Goal: Navigation & Orientation: Find specific page/section

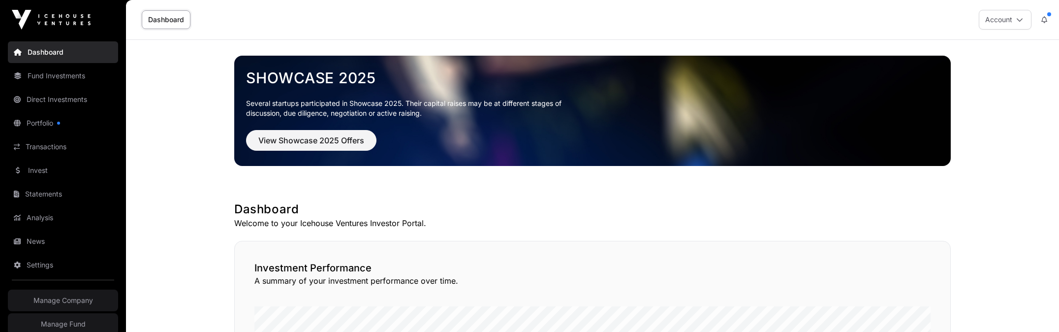
click at [57, 79] on link "Fund Investments" at bounding box center [63, 76] width 110 height 22
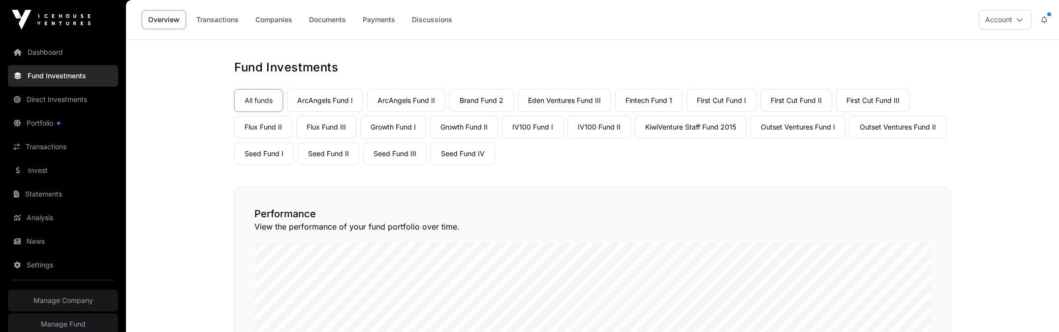
click at [383, 127] on link "Growth Fund I" at bounding box center [393, 127] width 66 height 23
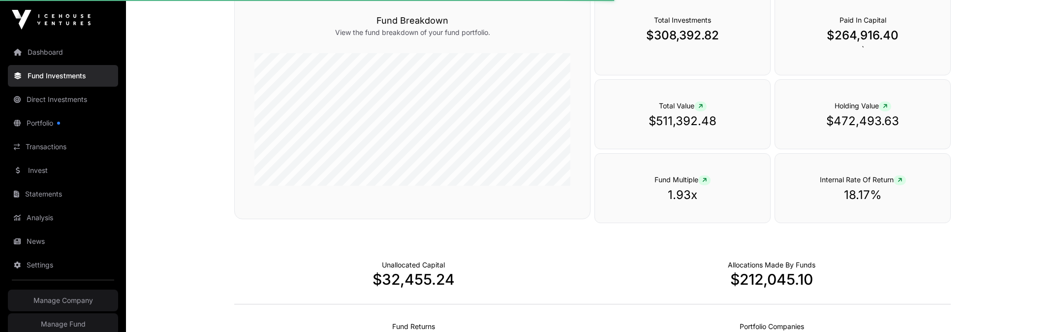
scroll to position [448, 0]
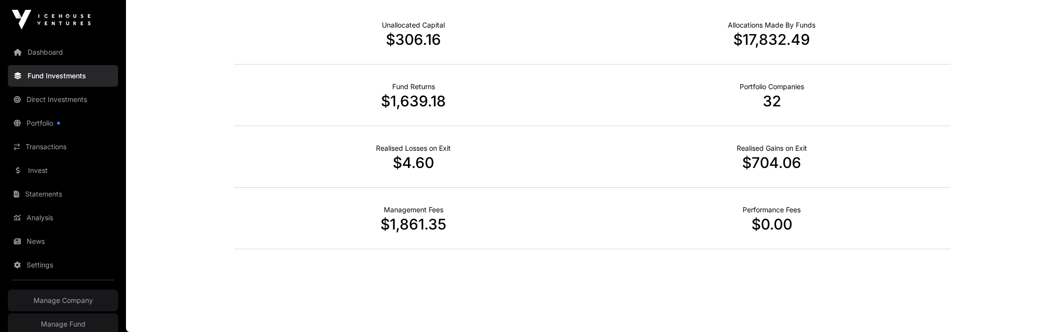
scroll to position [36, 0]
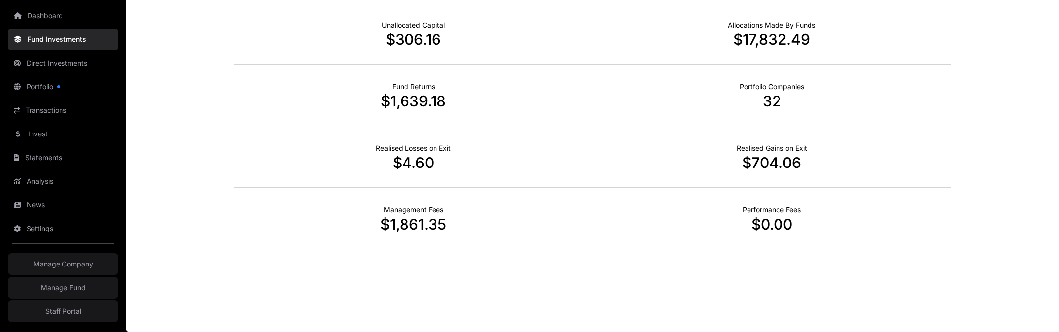
click at [56, 310] on link "Staff Portal" at bounding box center [63, 311] width 110 height 22
